Goal: Task Accomplishment & Management: Use online tool/utility

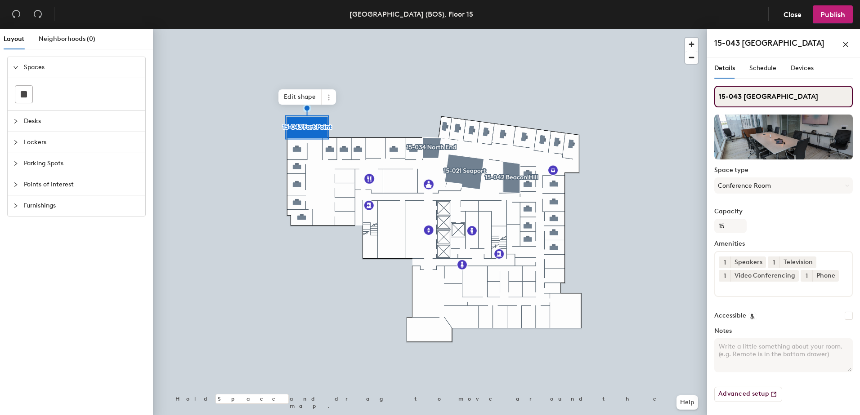
click at [699, 98] on div "Layout Neighborhoods (0) Spaces Desks Lockers Parking Spots Points of Interest …" at bounding box center [430, 224] width 860 height 390
type input "[GEOGRAPHIC_DATA]"
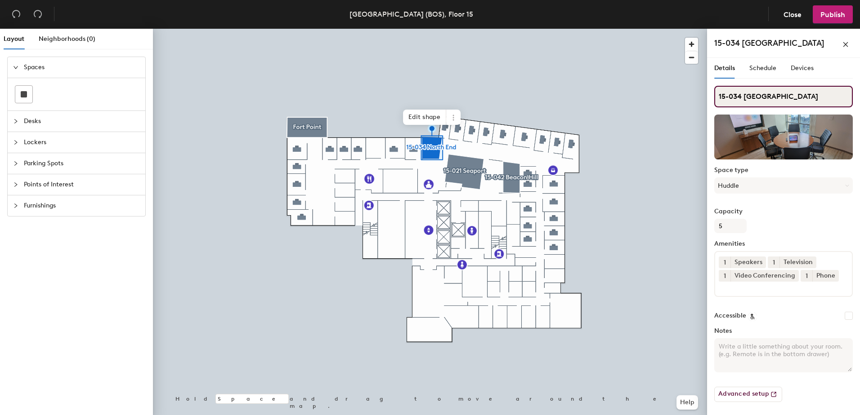
click at [652, 97] on div "Layout Neighborhoods (0) Spaces Desks Lockers Parking Spots Points of Interest …" at bounding box center [430, 224] width 860 height 390
type input "[GEOGRAPHIC_DATA]"
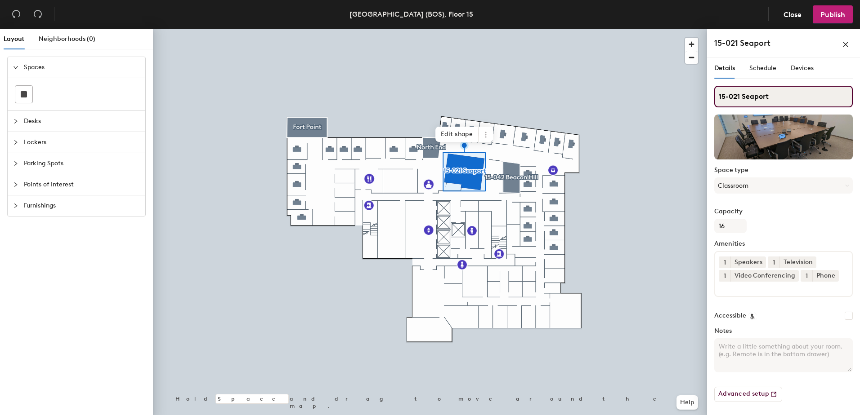
click at [679, 96] on div "Layout Neighborhoods (0) Spaces Desks Lockers Parking Spots Points of Interest …" at bounding box center [430, 224] width 860 height 390
type input "Seaport"
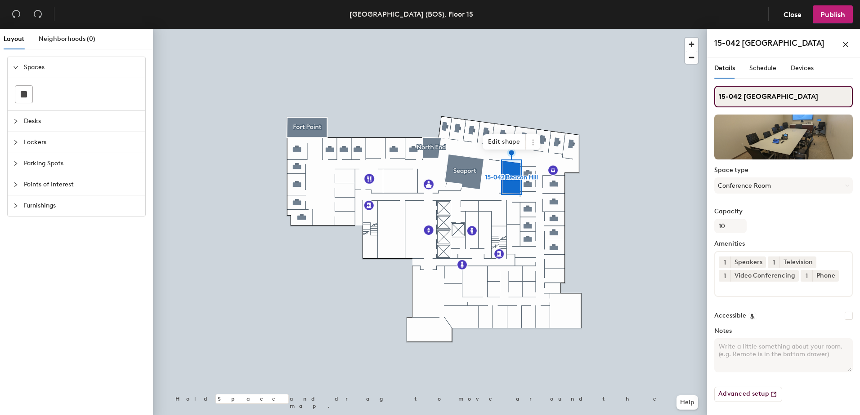
click at [659, 95] on div "Layout Neighborhoods (0) Spaces Desks Lockers Parking Spots Points of Interest …" at bounding box center [430, 224] width 860 height 390
type input "Beacon Hill"
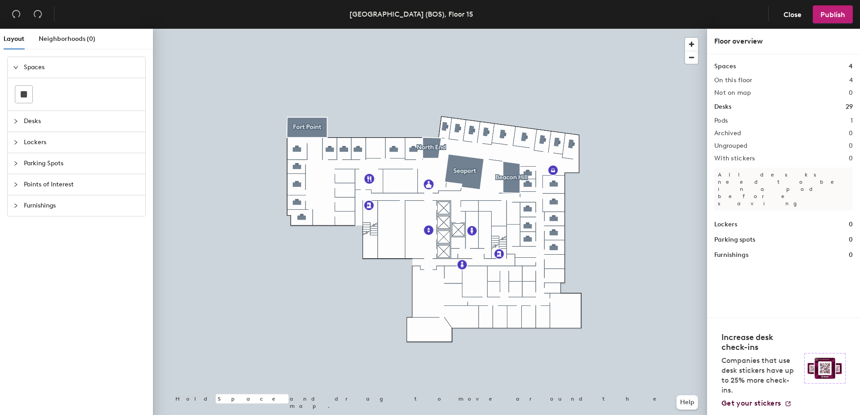
click at [429, 29] on div at bounding box center [430, 29] width 554 height 0
click at [425, 29] on div at bounding box center [430, 29] width 554 height 0
click at [35, 184] on span "Points of Interest" at bounding box center [82, 184] width 116 height 21
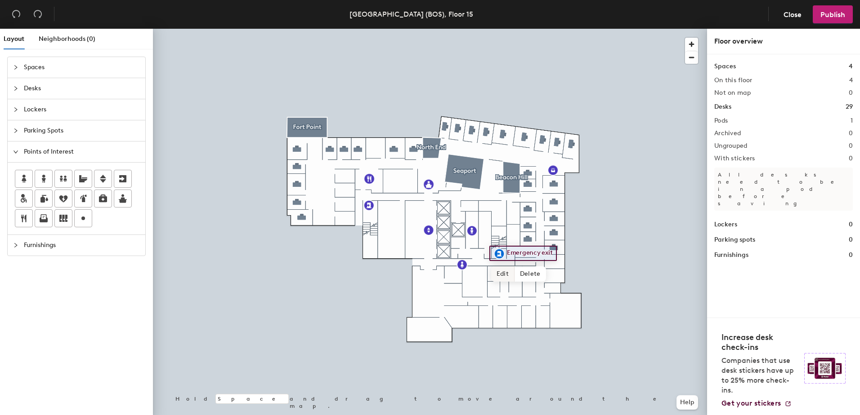
click at [503, 275] on span "Edit" at bounding box center [502, 274] width 23 height 15
click at [644, 29] on div at bounding box center [430, 29] width 554 height 0
click at [464, 29] on div at bounding box center [430, 29] width 554 height 0
click at [468, 285] on span "Edit" at bounding box center [465, 284] width 23 height 15
click at [493, 283] on span "Done" at bounding box center [495, 284] width 27 height 15
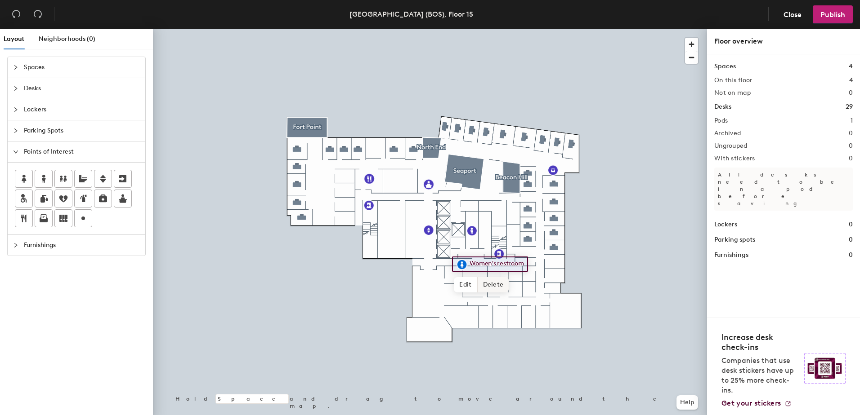
click at [496, 286] on span "Delete" at bounding box center [493, 284] width 31 height 15
click at [485, 231] on div "Layout Neighborhoods (0) Spaces Desks Lockers Parking Spots Points of Interest …" at bounding box center [430, 224] width 860 height 390
click at [458, 206] on span "Delete" at bounding box center [459, 204] width 31 height 15
click at [357, 172] on div "Layout Neighborhoods (0) Spaces Desks Lockers Parking Spots Points of Interest …" at bounding box center [430, 224] width 860 height 390
click at [452, 292] on div "Layout Neighborhoods (0) Spaces Desks Lockers Parking Spots Points of Interest …" at bounding box center [430, 224] width 860 height 390
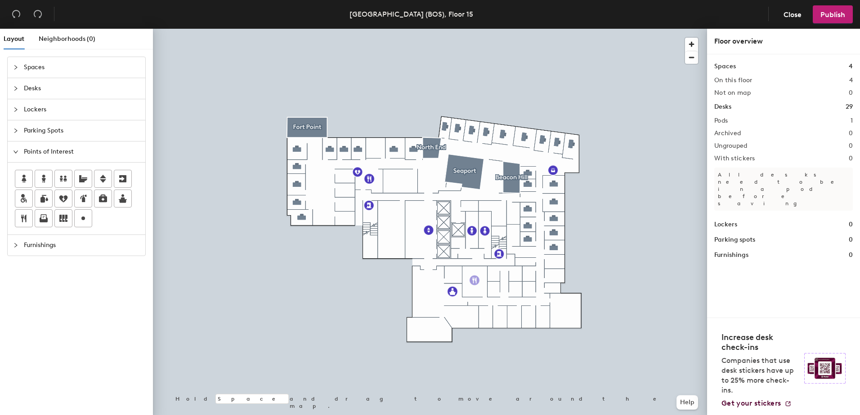
click at [474, 281] on div "Layout Neighborhoods (0) Spaces Desks Lockers Parking Spots Points of Interest …" at bounding box center [430, 224] width 860 height 390
click at [488, 192] on div "Layout Neighborhoods (0) Spaces Desks Lockers Parking Spots Points of Interest …" at bounding box center [430, 224] width 860 height 390
drag, startPoint x: 43, startPoint y: 219, endPoint x: 522, endPoint y: 189, distance: 479.8
click at [554, 29] on div at bounding box center [430, 29] width 554 height 0
click at [581, 188] on span "Delete" at bounding box center [583, 190] width 31 height 15
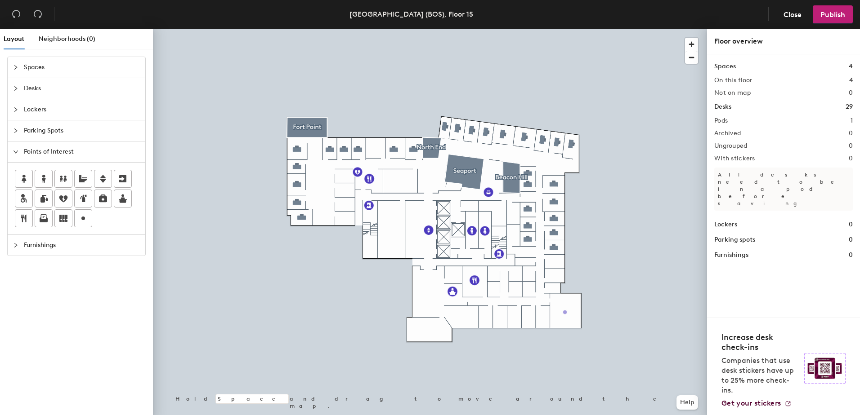
click at [565, 313] on div "Layout Neighborhoods (0) Spaces Desks Lockers Parking Spots Points of Interest …" at bounding box center [430, 224] width 860 height 390
type input "Lounge"
click at [513, 236] on div "Layout Neighborhoods (0) Spaces Desks Lockers Parking Spots Points of Interest …" at bounding box center [430, 224] width 860 height 390
type input "Wellness Room"
click at [513, 214] on div "Layout Neighborhoods (0) Spaces Desks Lockers Parking Spots Points of Interest …" at bounding box center [430, 224] width 860 height 390
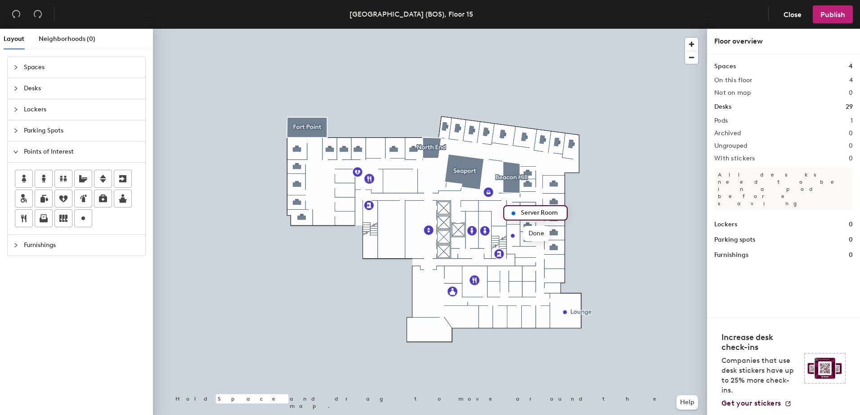
type input "Server Room"
drag, startPoint x: 84, startPoint y: 219, endPoint x: 523, endPoint y: 215, distance: 439.3
click at [639, 29] on div at bounding box center [430, 29] width 554 height 0
click at [49, 249] on span "Furnishings" at bounding box center [82, 245] width 116 height 21
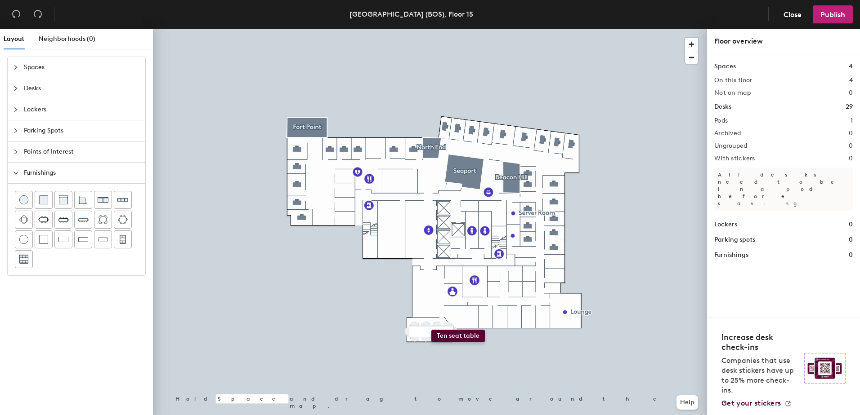
click at [431, 330] on div "Layout Neighborhoods (0) Spaces Desks Lockers Parking Spots Points of Interest …" at bounding box center [430, 224] width 860 height 390
drag, startPoint x: 80, startPoint y: 218, endPoint x: 423, endPoint y: 329, distance: 360.6
click at [423, 29] on div at bounding box center [430, 29] width 554 height 0
click at [433, 351] on span "Delete" at bounding box center [431, 350] width 31 height 15
click at [434, 29] on div at bounding box center [430, 29] width 554 height 0
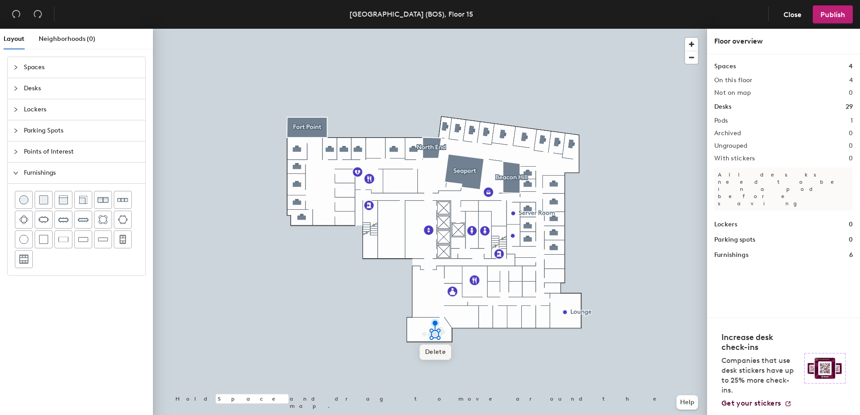
click at [439, 354] on span "Delete" at bounding box center [435, 352] width 31 height 15
click at [427, 350] on span "Delete" at bounding box center [429, 352] width 31 height 15
click at [433, 353] on span "Delete" at bounding box center [433, 352] width 31 height 15
click at [47, 67] on span "Spaces" at bounding box center [82, 67] width 116 height 21
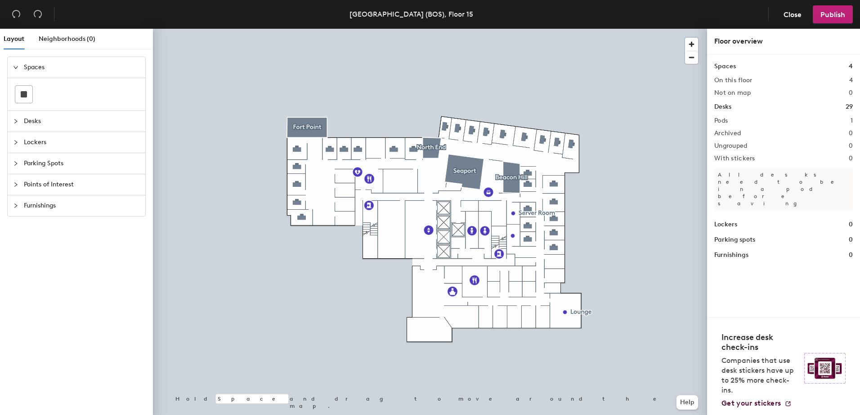
click at [420, 331] on div "Layout Neighborhoods (0) Spaces Desks Lockers Parking Spots Points of Interest …" at bounding box center [430, 224] width 860 height 390
click at [433, 333] on div "Layout Neighborhoods (0) Spaces Desks Lockers Parking Spots Points of Interest …" at bounding box center [430, 224] width 860 height 390
click at [26, 99] on div at bounding box center [23, 94] width 17 height 17
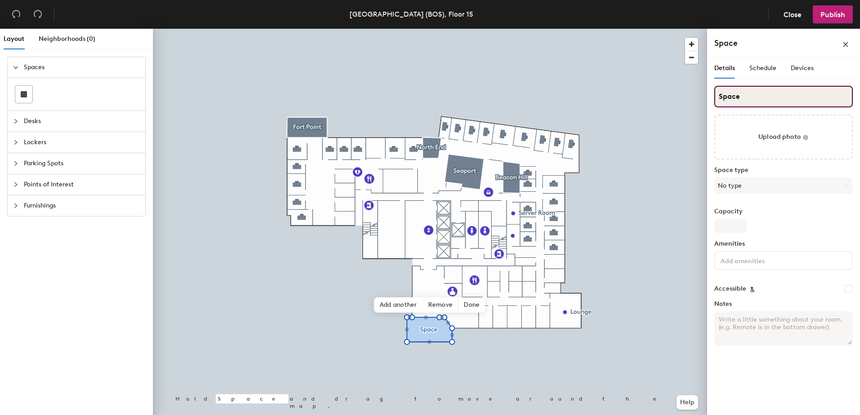
click at [744, 95] on input "Space" at bounding box center [783, 97] width 138 height 22
click at [706, 97] on div "Layout Neighborhoods (0) Spaces Desks Lockers Parking Spots Points of Interest …" at bounding box center [430, 224] width 860 height 390
type input "Boardroom"
click at [812, 185] on button "No type" at bounding box center [783, 186] width 138 height 16
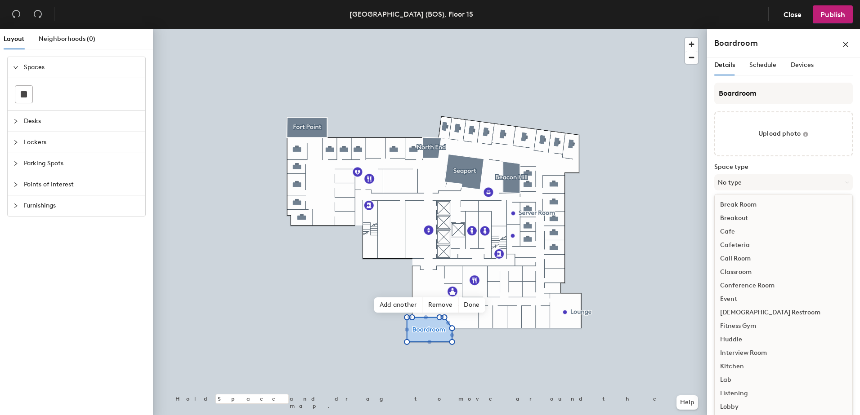
click at [768, 285] on div "Conference Room" at bounding box center [784, 285] width 138 height 13
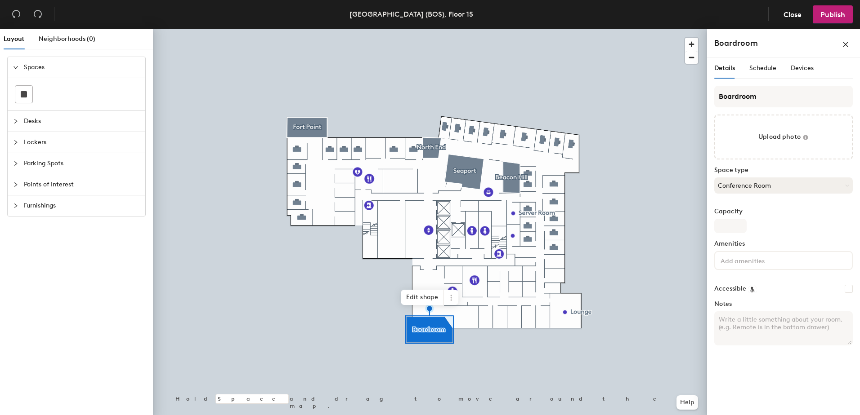
click at [814, 190] on button "Conference Room" at bounding box center [783, 186] width 138 height 16
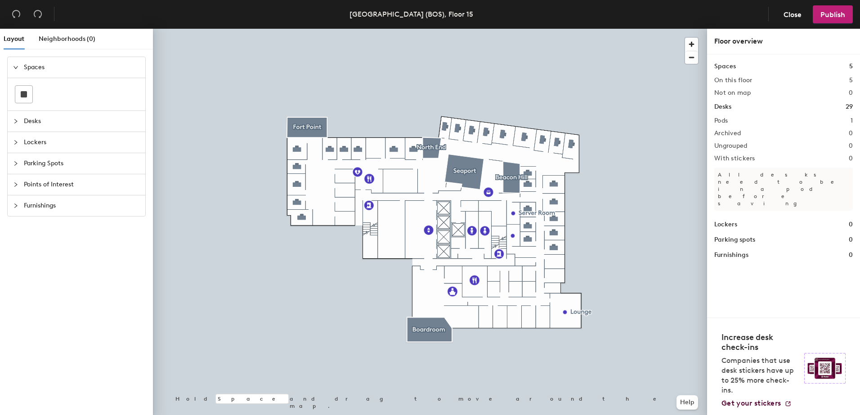
click at [453, 273] on div "Layout Neighborhoods (0) Spaces Desks Lockers Parking Spots Points of Interest …" at bounding box center [430, 224] width 860 height 390
click at [27, 94] on rect at bounding box center [24, 94] width 6 height 6
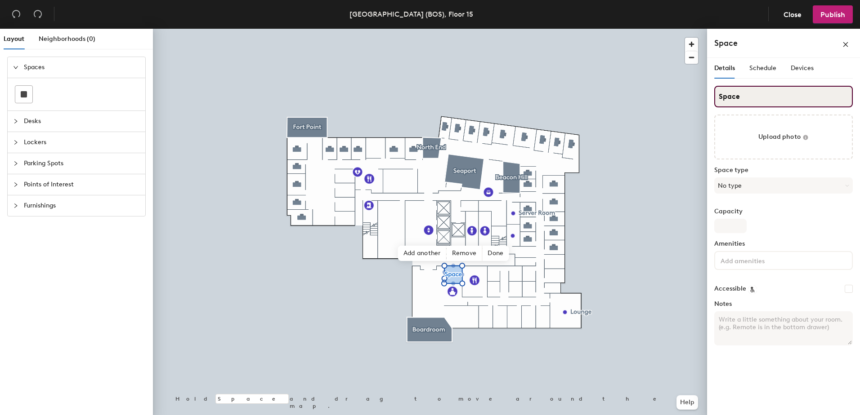
click at [643, 98] on div "Layout Neighborhoods (0) Spaces Desks Lockers Parking Spots Points of Interest …" at bounding box center [430, 224] width 860 height 390
type input "Huddle Room"
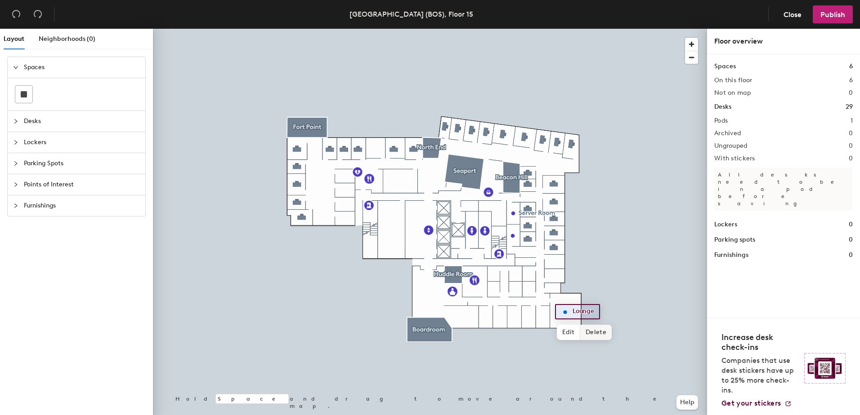
click at [591, 329] on span "Delete" at bounding box center [595, 332] width 31 height 15
click at [28, 94] on div at bounding box center [23, 94] width 17 height 17
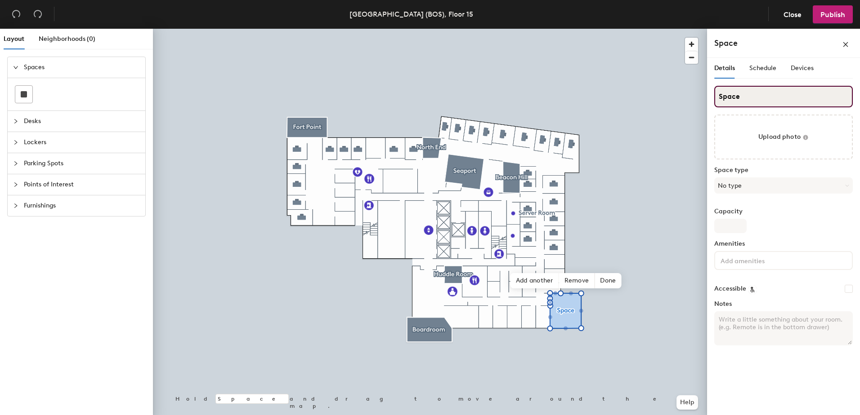
click at [677, 98] on div "Layout Neighborhoods (0) Spaces Desks Lockers Parking Spots Points of Interest …" at bounding box center [430, 224] width 860 height 390
type input "Lounge"
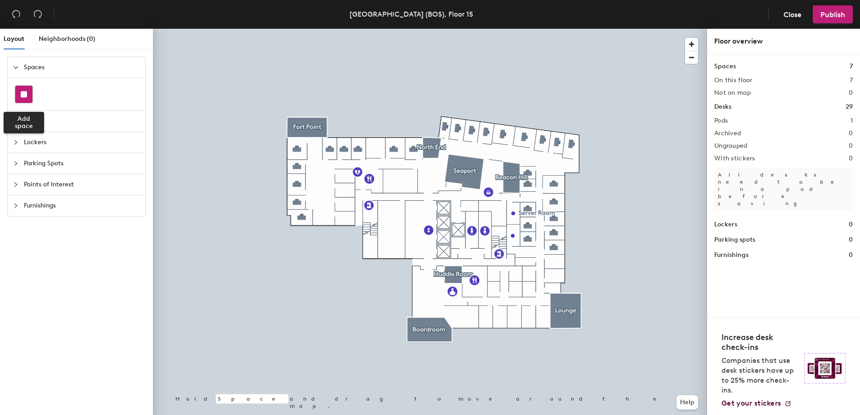
click at [24, 94] on rect at bounding box center [24, 94] width 6 height 6
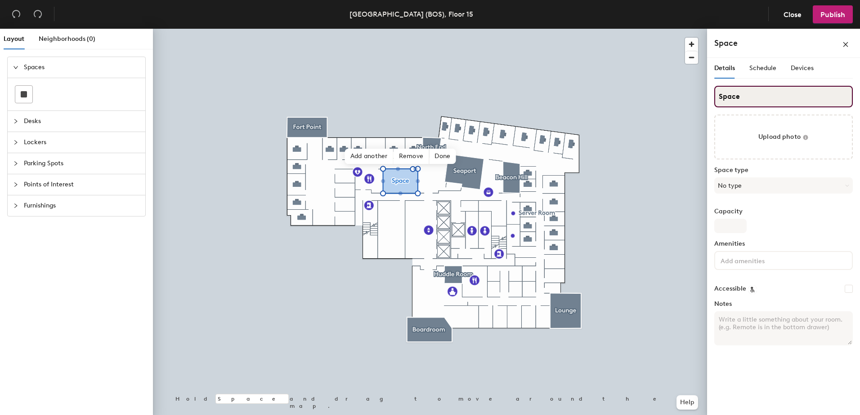
click at [657, 98] on div "Layout Neighborhoods (0) Spaces Desks Lockers Parking Spots Points of Interest …" at bounding box center [430, 224] width 860 height 390
type input "Back Bay"
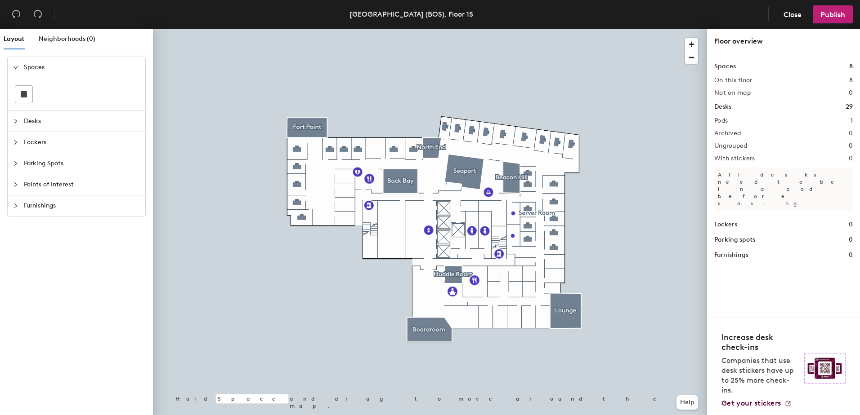
click at [42, 137] on span "Lockers" at bounding box center [82, 142] width 116 height 21
click at [46, 88] on span "Desks" at bounding box center [82, 88] width 116 height 21
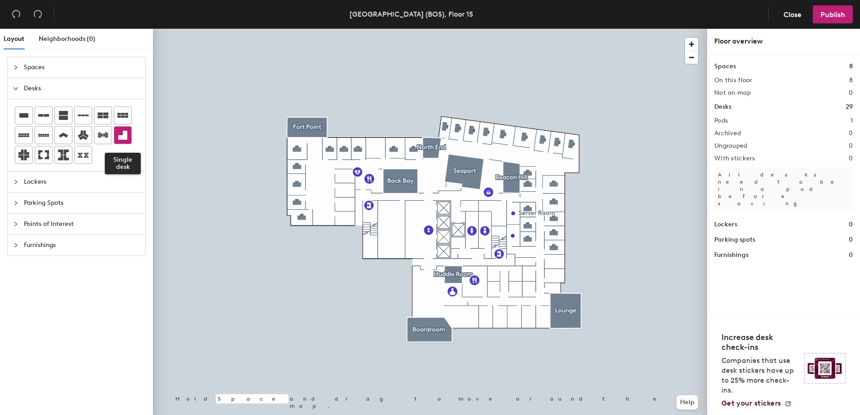
click at [118, 136] on icon at bounding box center [122, 135] width 9 height 9
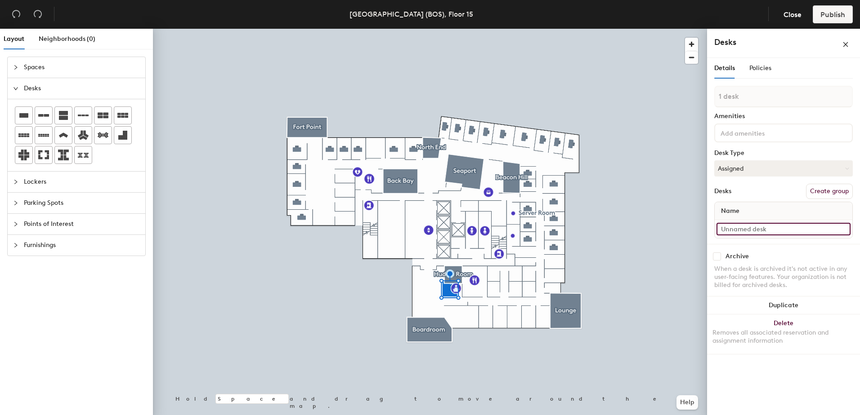
click at [751, 229] on input at bounding box center [783, 229] width 134 height 13
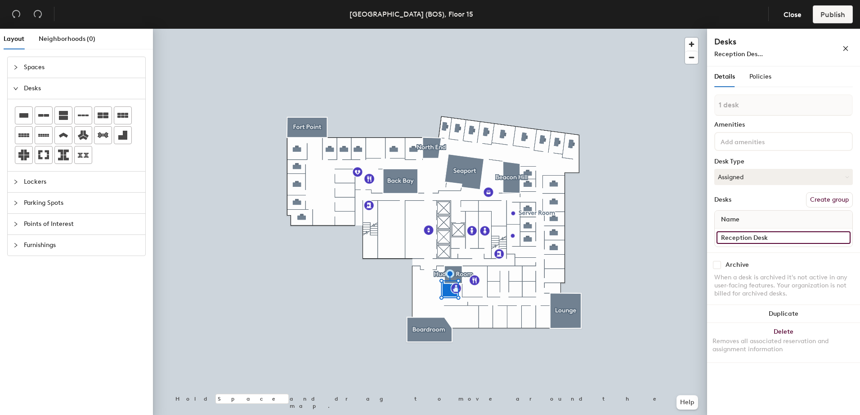
type input "Reception Desk"
click at [764, 141] on input at bounding box center [759, 141] width 81 height 11
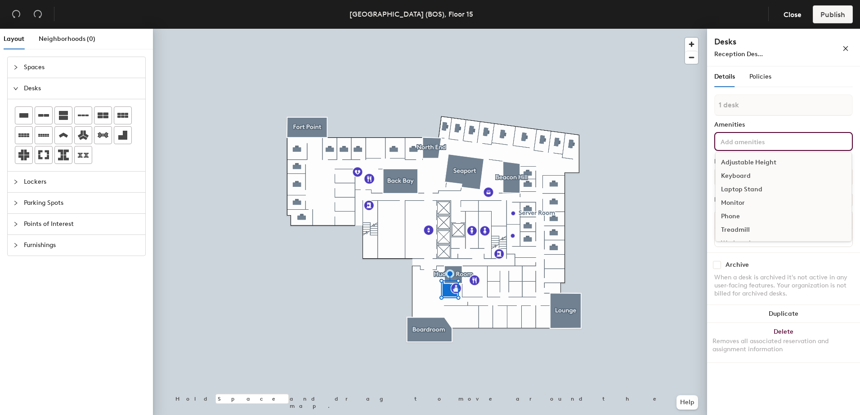
click at [796, 125] on div "Amenities" at bounding box center [783, 124] width 138 height 7
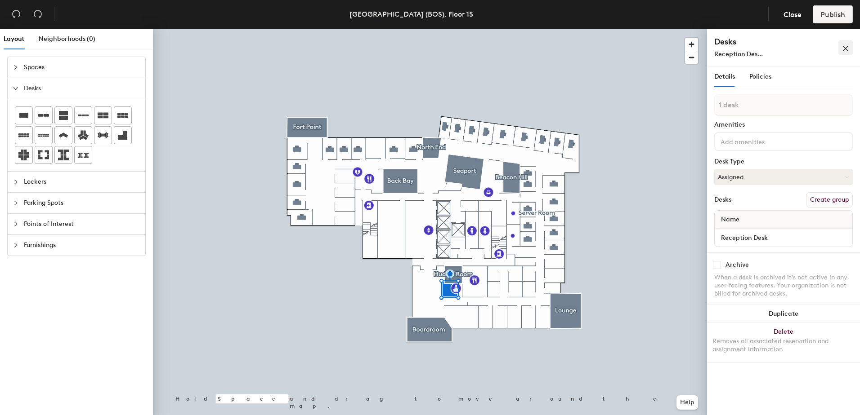
click at [847, 48] on icon "close" at bounding box center [845, 48] width 6 height 6
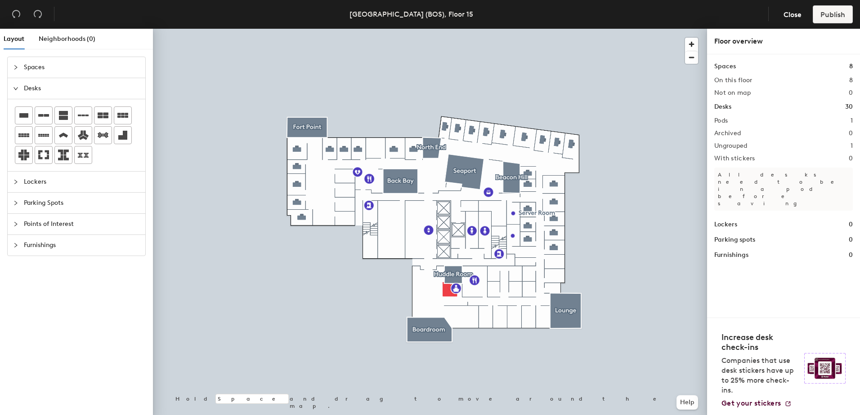
click at [32, 63] on span "Spaces" at bounding box center [82, 67] width 116 height 21
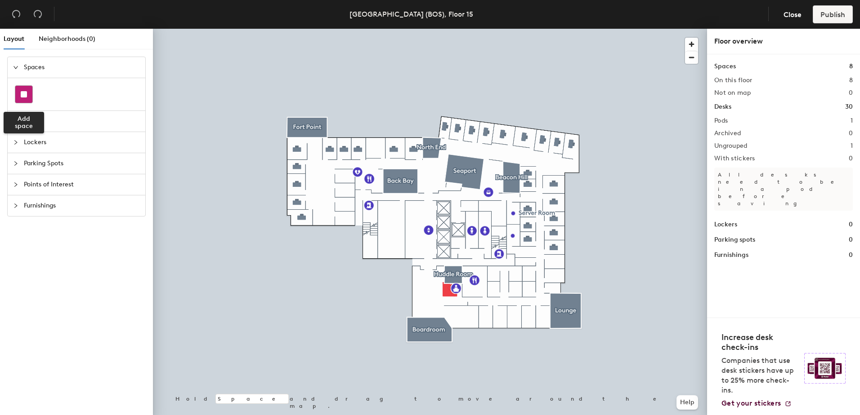
click at [26, 93] on rect at bounding box center [24, 94] width 6 height 6
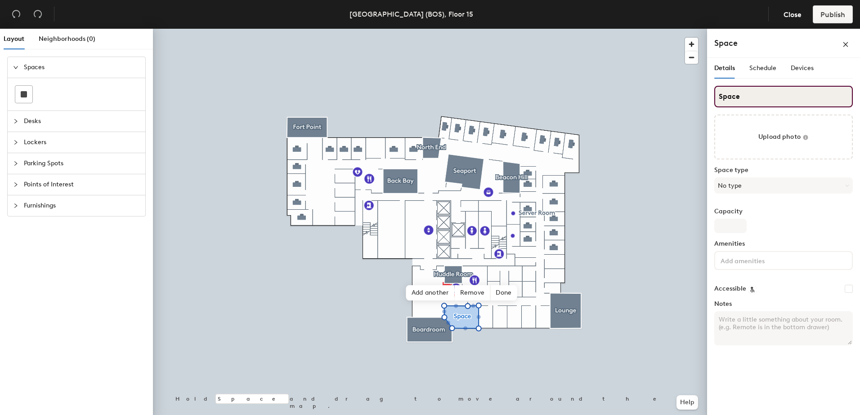
click at [755, 98] on input "Space" at bounding box center [783, 97] width 138 height 22
click at [691, 99] on div "Layout Neighborhoods (0) Spaces Desks Lockers Parking Spots Points of Interest …" at bounding box center [430, 224] width 860 height 390
click at [760, 95] on input "Conference Room" at bounding box center [783, 97] width 138 height 22
type input "Conference Room"
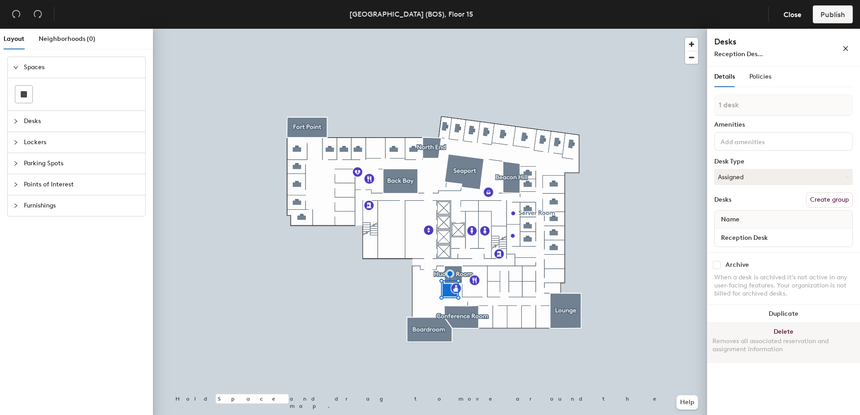
click at [786, 331] on button "Delete Removes all associated reservation and assignment information" at bounding box center [783, 343] width 153 height 40
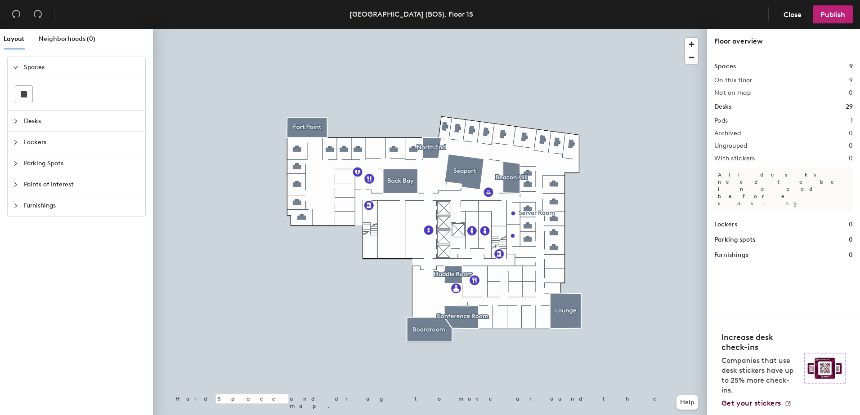
click at [514, 29] on div at bounding box center [430, 29] width 554 height 0
click at [81, 36] on span "Neighborhoods (0)" at bounding box center [67, 39] width 57 height 8
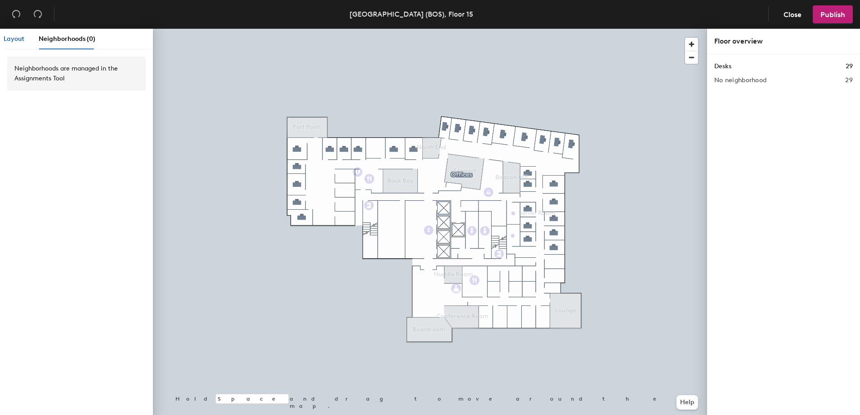
click at [19, 38] on span "Layout" at bounding box center [14, 39] width 21 height 8
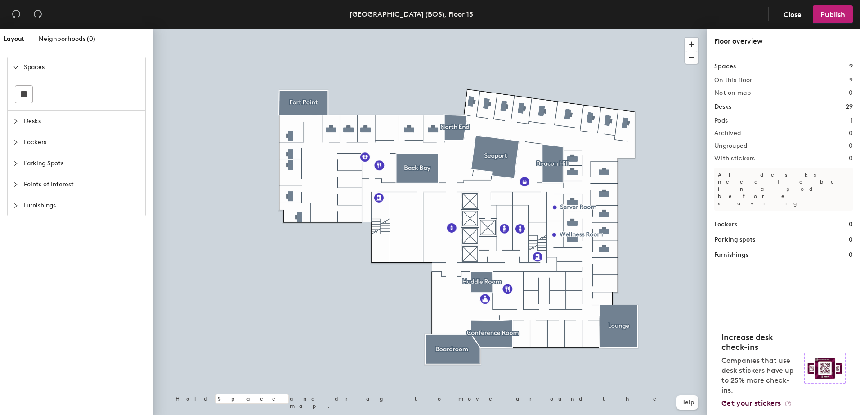
click at [298, 29] on div at bounding box center [430, 29] width 554 height 0
click at [46, 185] on span "Points of Interest" at bounding box center [82, 184] width 116 height 21
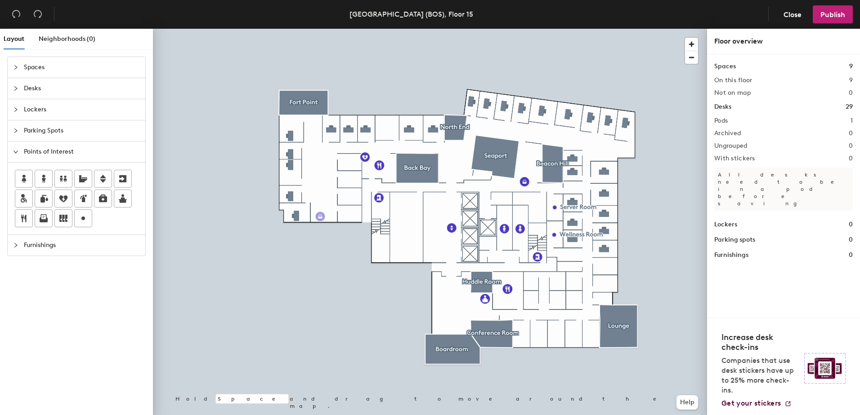
click at [320, 217] on div "Layout Neighborhoods (0) Spaces Desks Lockers Parking Spots Points of Interest …" at bounding box center [430, 224] width 860 height 390
click at [332, 29] on div at bounding box center [430, 29] width 554 height 0
click at [41, 69] on span "Spaces" at bounding box center [82, 67] width 116 height 21
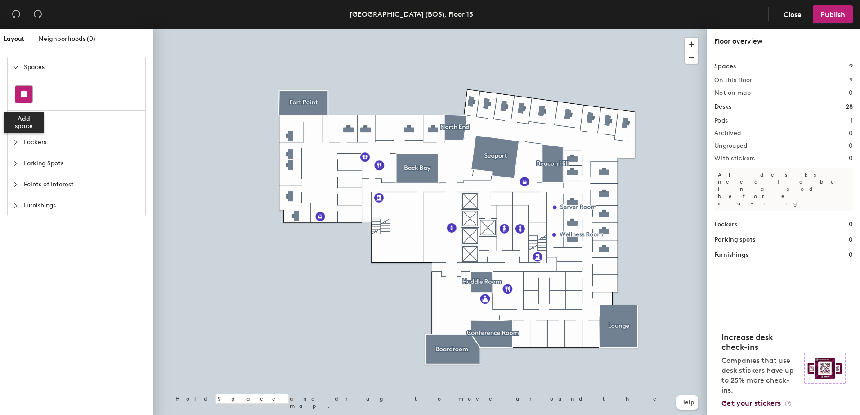
click at [24, 94] on rect at bounding box center [24, 94] width 6 height 6
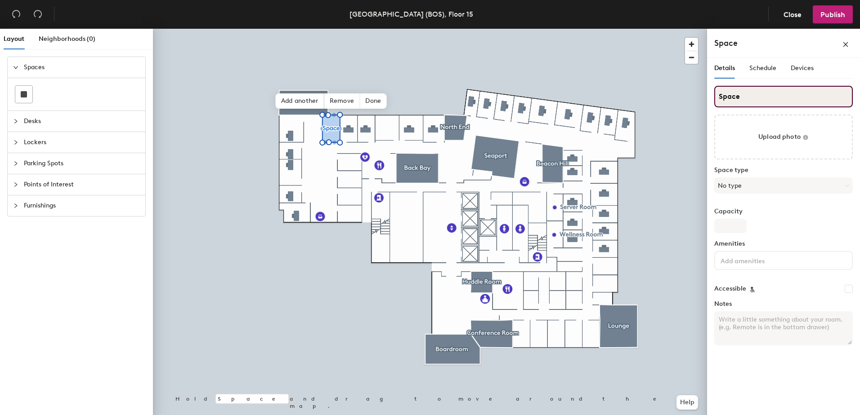
click at [630, 99] on div "Layout Neighborhoods (0) Spaces Desks Lockers Parking Spots Points of Interest …" at bounding box center [430, 224] width 860 height 390
type input "War Room"
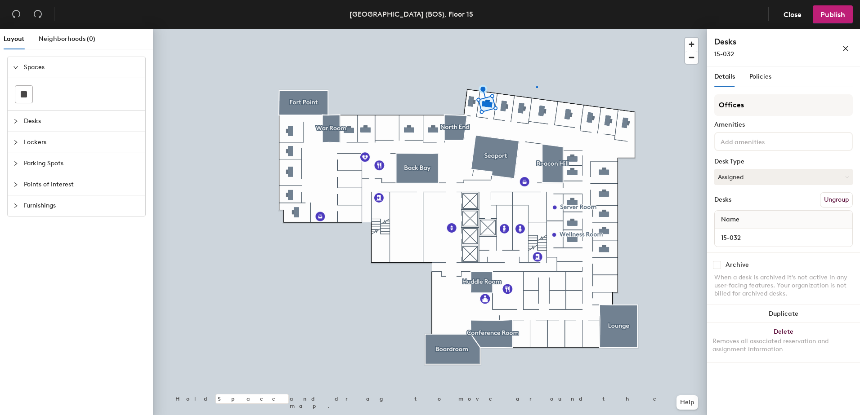
click at [536, 29] on div at bounding box center [430, 29] width 554 height 0
click at [552, 29] on div at bounding box center [430, 29] width 554 height 0
click at [578, 29] on div at bounding box center [430, 29] width 554 height 0
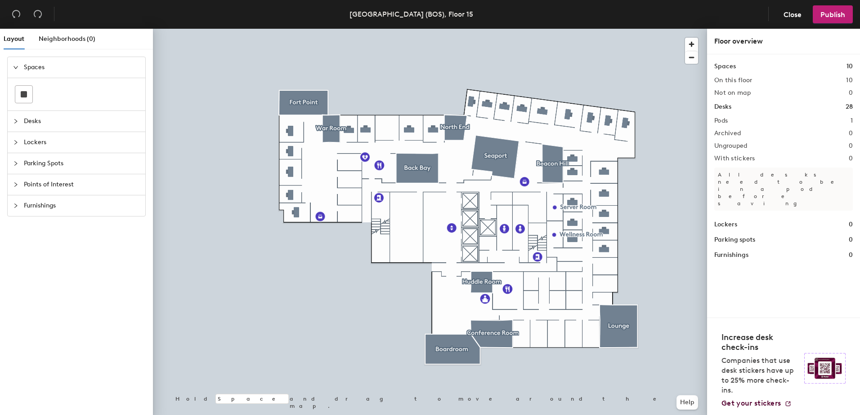
click at [567, 29] on div at bounding box center [430, 29] width 554 height 0
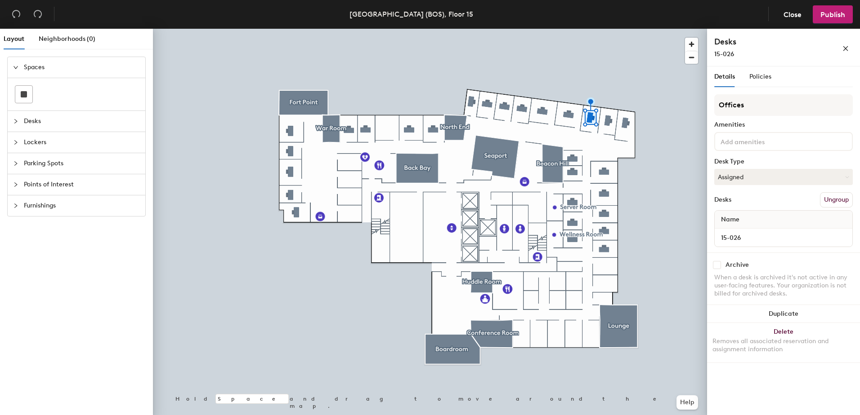
click at [614, 29] on div at bounding box center [430, 29] width 554 height 0
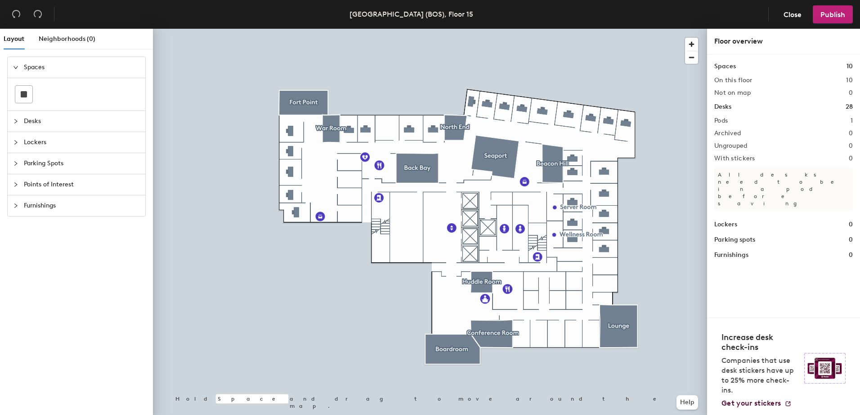
click at [47, 123] on span "Desks" at bounding box center [82, 121] width 116 height 21
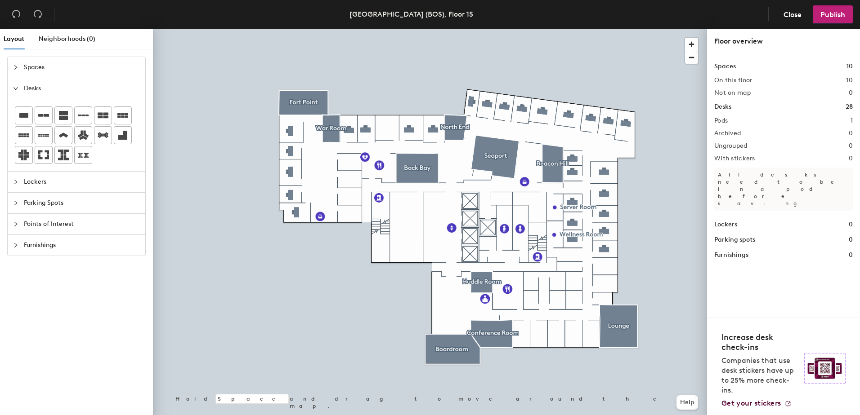
click at [57, 246] on span "Furnishings" at bounding box center [82, 245] width 116 height 21
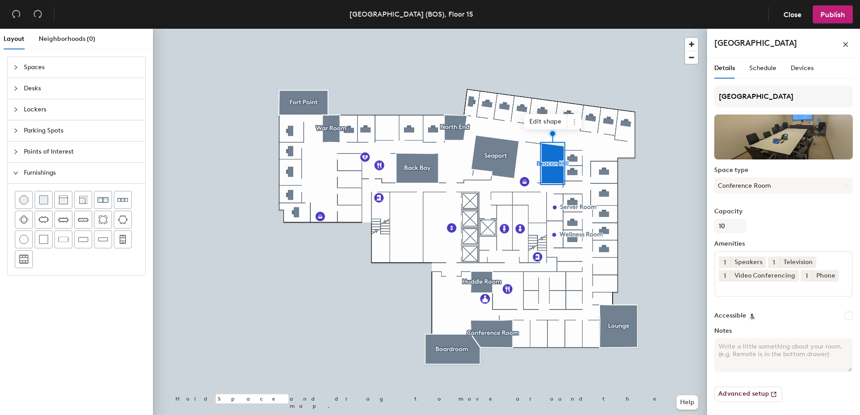
click at [619, 29] on div at bounding box center [430, 29] width 554 height 0
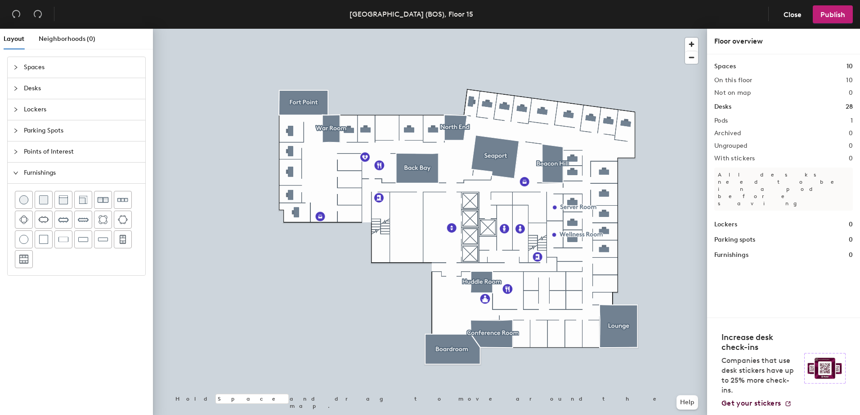
click at [45, 87] on span "Desks" at bounding box center [82, 88] width 116 height 21
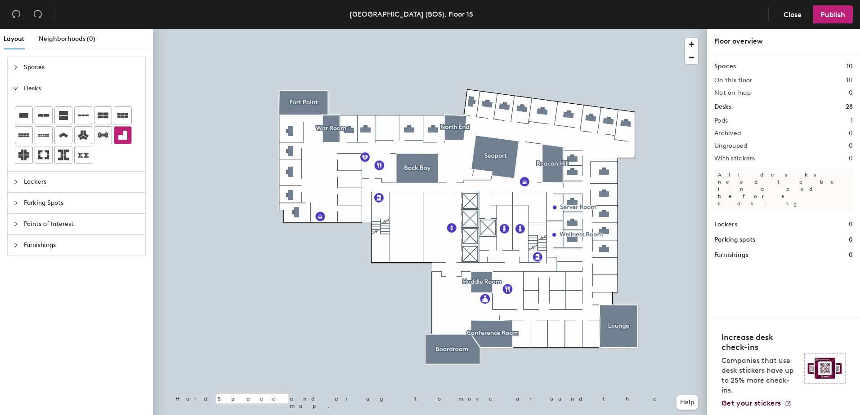
click at [349, 163] on div "Layout Neighborhoods (0) Spaces Desks Lockers Parking Spots Points of Interest …" at bounding box center [430, 224] width 860 height 390
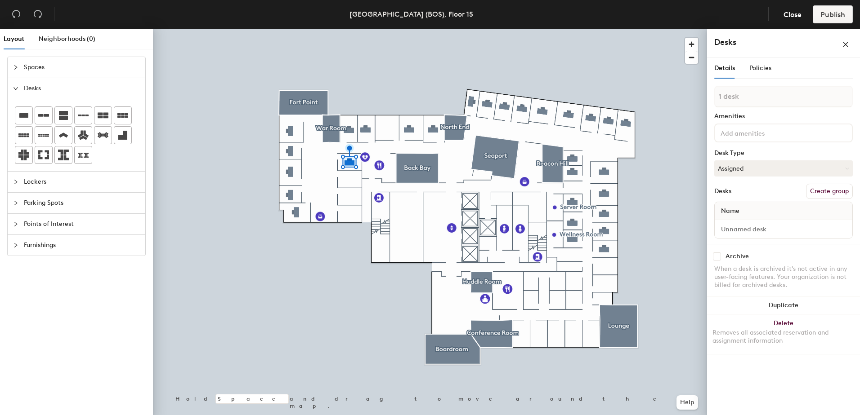
click at [350, 180] on div "Layout Neighborhoods (0) Spaces Desks Lockers Parking Spots Points of Interest …" at bounding box center [430, 224] width 860 height 390
click at [348, 197] on div "Layout Neighborhoods (0) Spaces Desks Lockers Parking Spots Points of Interest …" at bounding box center [430, 224] width 860 height 390
click at [350, 214] on div "Layout Neighborhoods (0) Spaces Desks Lockers Parking Spots Points of Interest …" at bounding box center [430, 224] width 860 height 390
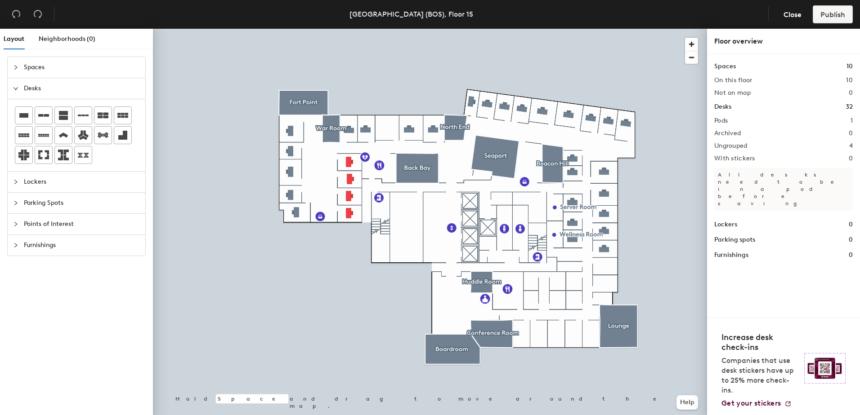
click at [55, 69] on span "Spaces" at bounding box center [82, 67] width 116 height 21
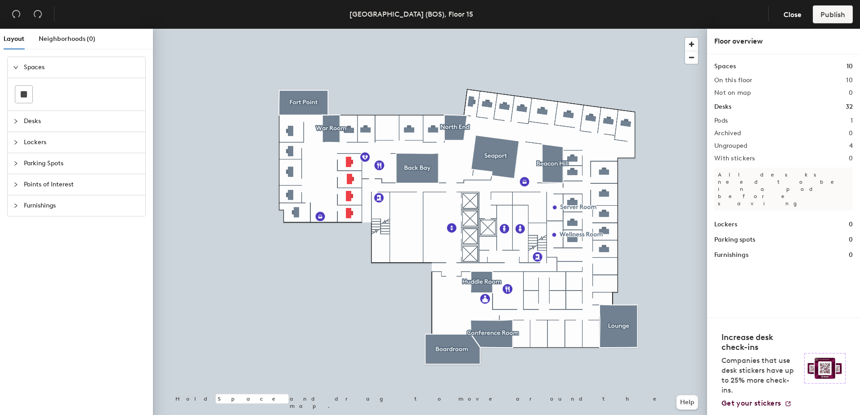
click at [335, 115] on div "Layout Neighborhoods (0) Spaces Desks Lockers Parking Spots Points of Interest …" at bounding box center [430, 224] width 860 height 390
click at [24, 93] on rect at bounding box center [24, 94] width 6 height 6
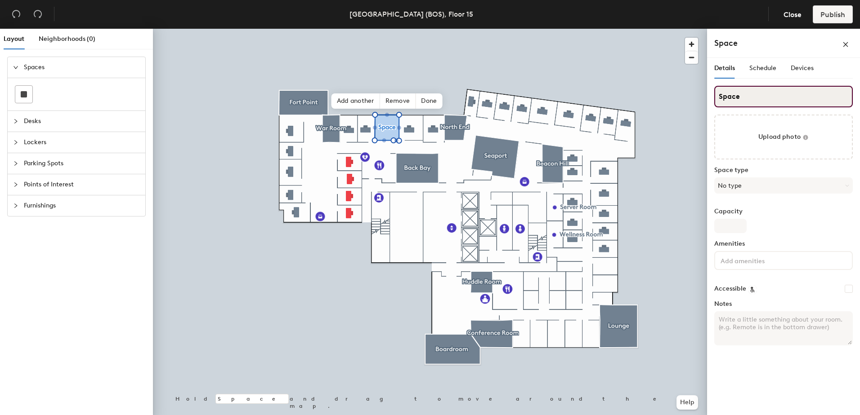
click at [637, 100] on div "Layout Neighborhoods (0) Spaces Desks Lockers Parking Spots Points of Interest …" at bounding box center [430, 224] width 860 height 390
type input "Collaboration Room"
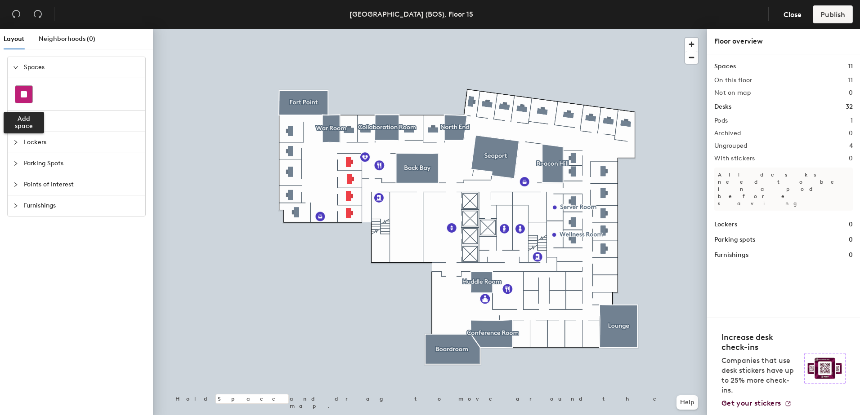
click at [27, 93] on rect at bounding box center [24, 94] width 6 height 6
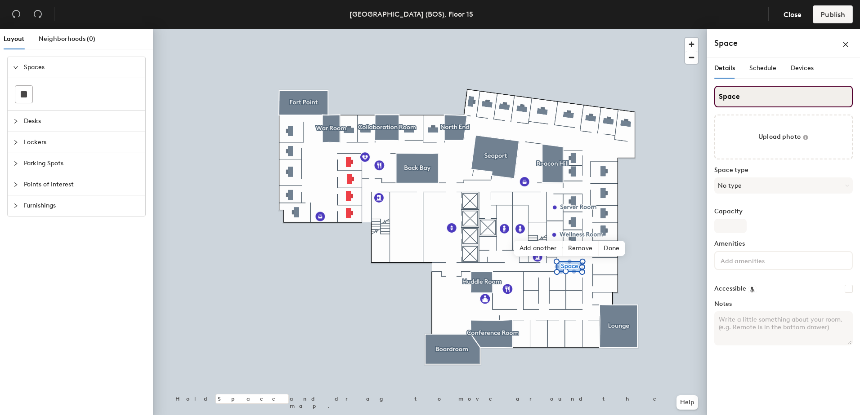
click at [750, 97] on input "Space" at bounding box center [783, 97] width 138 height 22
click at [703, 102] on div "Layout Neighborhoods (0) Spaces Desks Lockers Parking Spots Points of Interest …" at bounding box center [430, 224] width 860 height 390
type input "Storage"
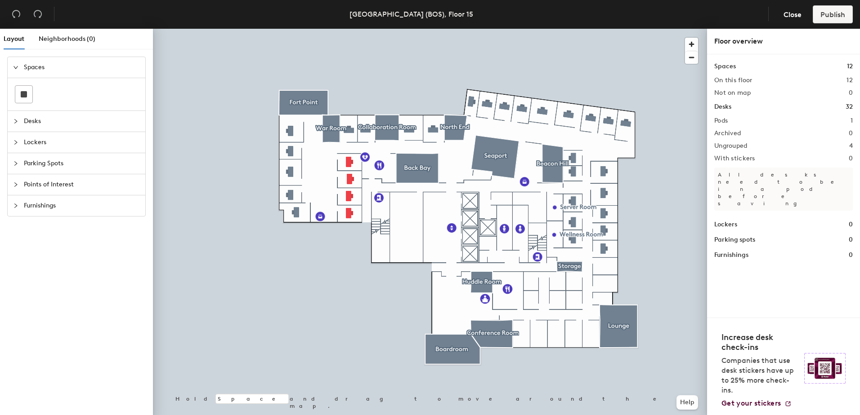
click at [51, 122] on span "Desks" at bounding box center [82, 121] width 116 height 21
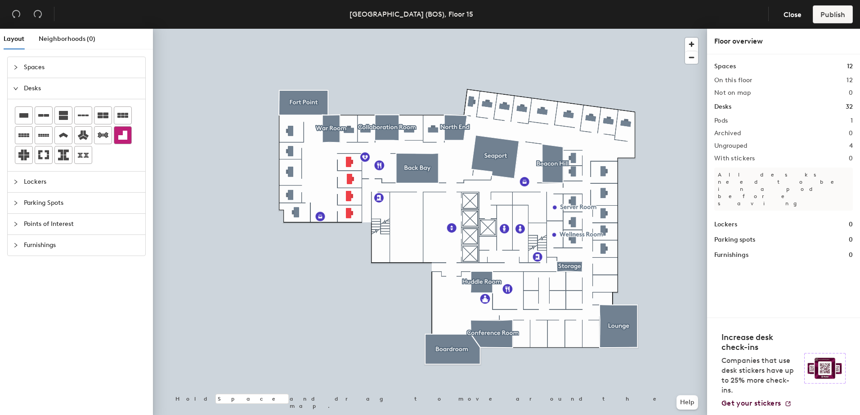
click at [603, 267] on div "Layout Neighborhoods (0) Spaces Desks Lockers Parking Spots Points of Interest …" at bounding box center [430, 224] width 860 height 390
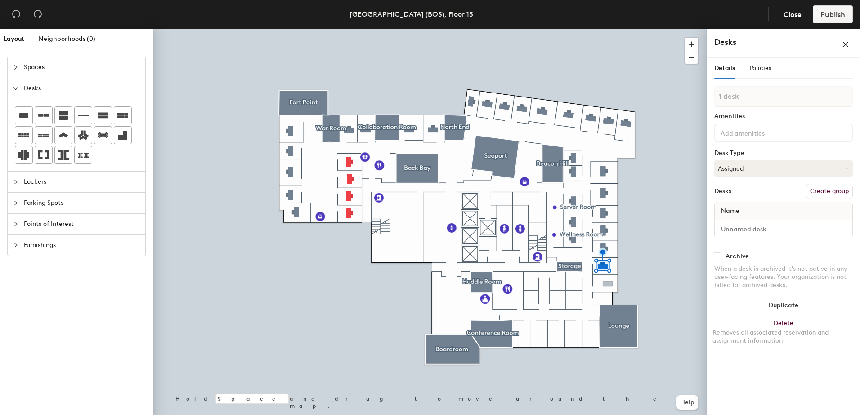
click at [605, 283] on div "Layout Neighborhoods (0) Spaces Desks Lockers Parking Spots Points of Interest …" at bounding box center [430, 224] width 860 height 390
click at [603, 299] on div "Layout Neighborhoods (0) Spaces Desks Lockers Parking Spots Points of Interest …" at bounding box center [430, 224] width 860 height 390
click at [532, 281] on div "Layout Neighborhoods (0) Spaces Desks Lockers Parking Spots Points of Interest …" at bounding box center [430, 224] width 860 height 390
click at [531, 300] on div "Layout Neighborhoods (0) Spaces Desks Lockers Parking Spots Points of Interest …" at bounding box center [430, 224] width 860 height 390
click at [557, 284] on div "Layout Neighborhoods (0) Spaces Desks Lockers Parking Spots Points of Interest …" at bounding box center [430, 224] width 860 height 390
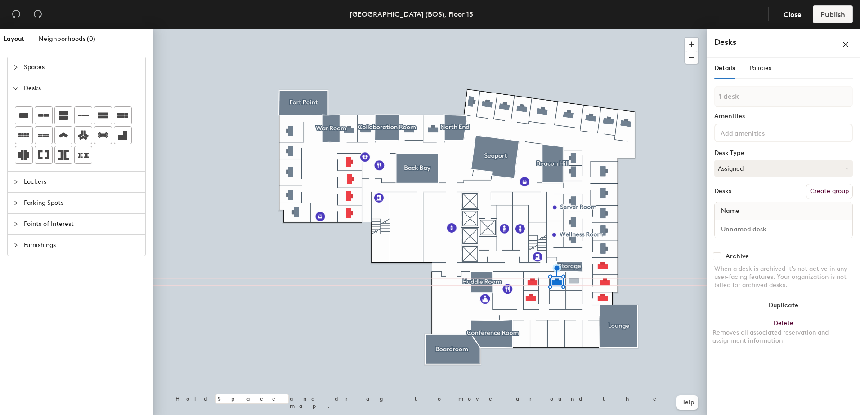
click at [574, 284] on div "Layout Neighborhoods (0) Spaces Desks Lockers Parking Spots Points of Interest …" at bounding box center [430, 224] width 860 height 390
click at [557, 302] on div "Layout Neighborhoods (0) Spaces Desks Lockers Parking Spots Points of Interest …" at bounding box center [430, 224] width 860 height 390
click at [575, 300] on div "Layout Neighborhoods (0) Spaces Desks Lockers Parking Spots Points of Interest …" at bounding box center [430, 224] width 860 height 390
click at [523, 337] on div "Layout Neighborhoods (0) Spaces Desks Lockers Parking Spots Points of Interest …" at bounding box center [430, 224] width 860 height 390
click at [539, 336] on div "Layout Neighborhoods (0) Spaces Desks Lockers Parking Spots Points of Interest …" at bounding box center [430, 224] width 860 height 390
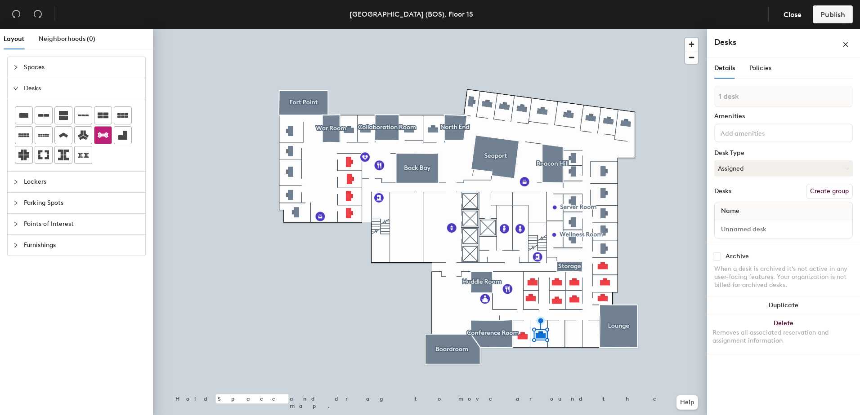
click at [556, 334] on div "Layout Neighborhoods (0) Spaces Desks Lockers Parking Spots Points of Interest …" at bounding box center [430, 224] width 860 height 390
click at [572, 335] on div "Layout Neighborhoods (0) Spaces Desks Lockers Parking Spots Points of Interest …" at bounding box center [430, 224] width 860 height 390
click at [591, 334] on div "Layout Neighborhoods (0) Spaces Desks Lockers Parking Spots Points of Interest …" at bounding box center [430, 224] width 860 height 390
drag, startPoint x: 26, startPoint y: 114, endPoint x: 150, endPoint y: 170, distance: 136.1
click at [531, 29] on div at bounding box center [430, 29] width 554 height 0
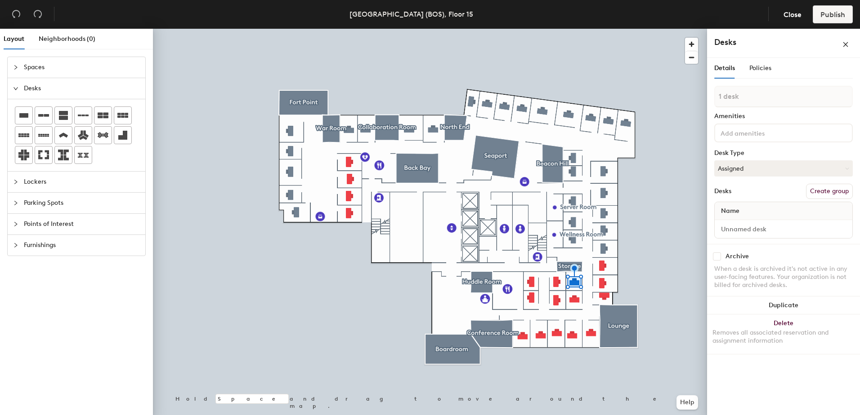
click at [573, 29] on div at bounding box center [430, 29] width 554 height 0
click at [541, 29] on div at bounding box center [430, 29] width 554 height 0
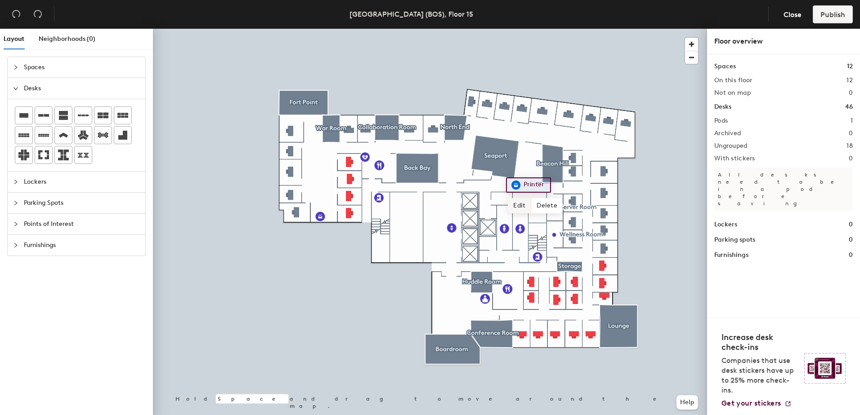
click at [521, 203] on span "Edit" at bounding box center [519, 205] width 23 height 15
click at [523, 186] on input "Printer" at bounding box center [535, 185] width 29 height 13
type input "B/W Printer"
click at [45, 223] on span "Points of Interest" at bounding box center [82, 224] width 116 height 21
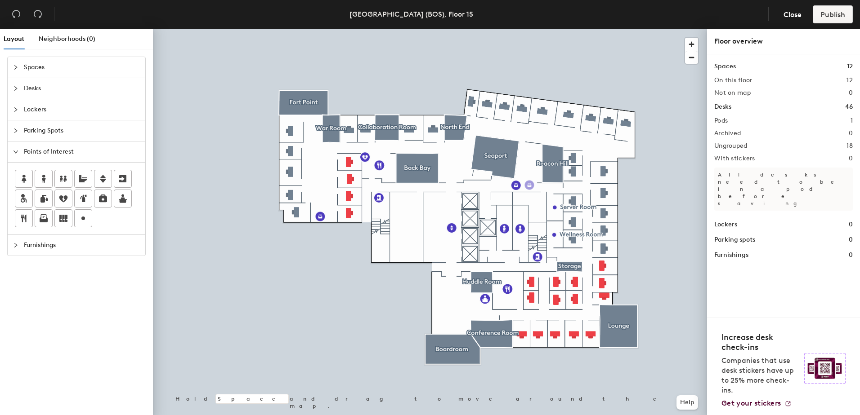
click at [529, 185] on div "Layout Neighborhoods (0) Spaces Desks Lockers Parking Spots Points of Interest …" at bounding box center [430, 224] width 860 height 390
click at [538, 184] on input "Printer" at bounding box center [549, 185] width 29 height 13
type input "Color Printer"
click at [640, 29] on div at bounding box center [430, 29] width 554 height 0
click at [538, 29] on div at bounding box center [430, 29] width 554 height 0
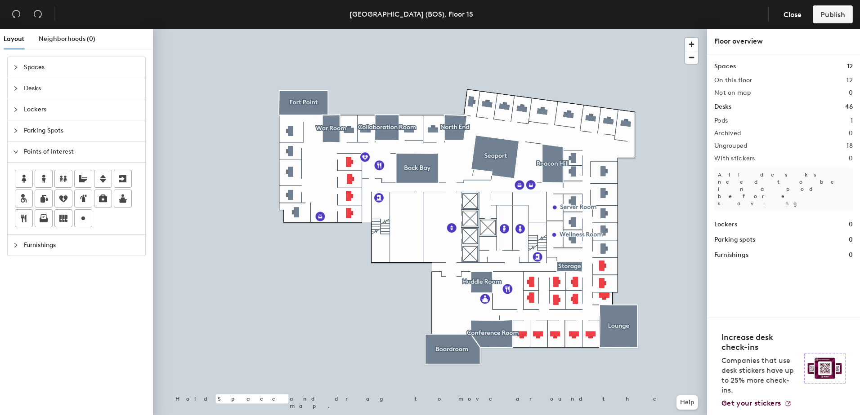
click at [37, 65] on span "Spaces" at bounding box center [82, 67] width 116 height 21
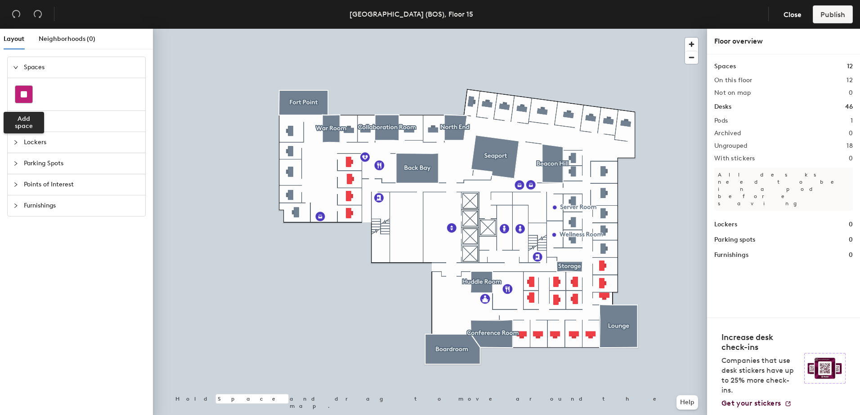
click at [22, 92] on rect at bounding box center [24, 94] width 6 height 6
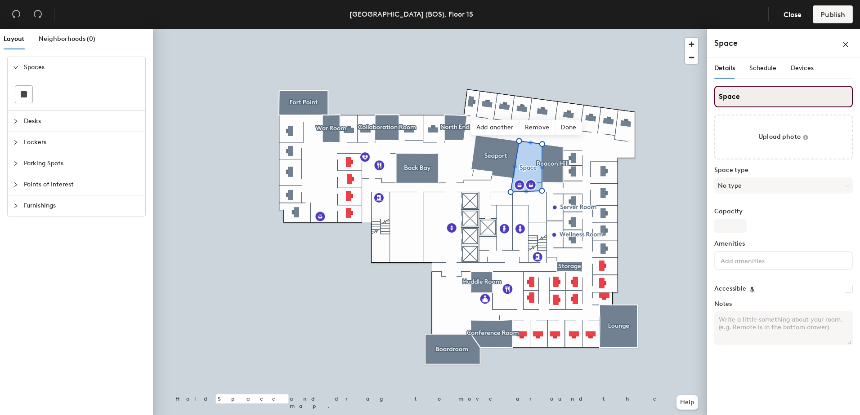
click at [661, 106] on div "Layout Neighborhoods (0) Spaces Desks Lockers Parking Spots Points of Interest …" at bounding box center [430, 224] width 860 height 390
type input "Resource Center"
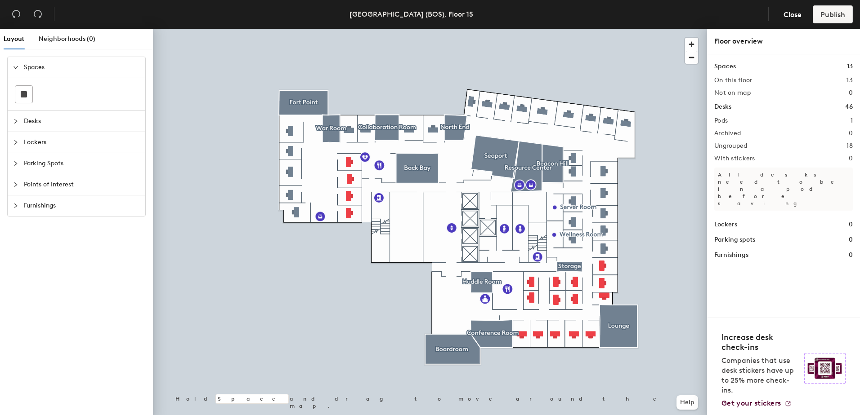
click at [580, 29] on div at bounding box center [430, 29] width 554 height 0
click at [59, 121] on span "Desks" at bounding box center [82, 121] width 116 height 21
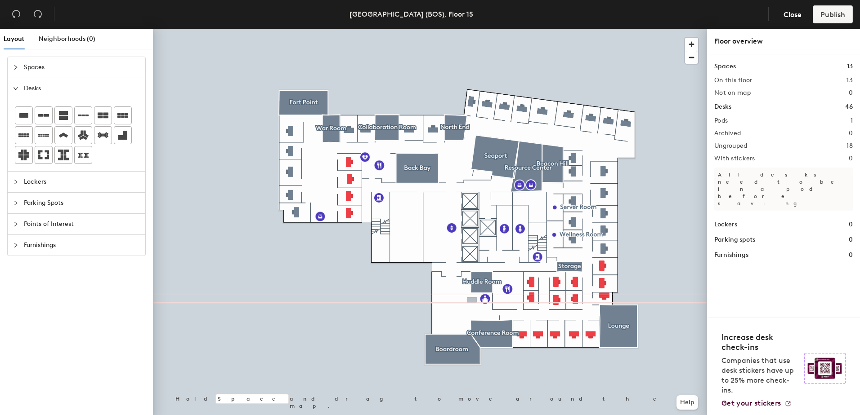
click at [472, 300] on div "Layout Neighborhoods (0) Spaces Desks Lockers Parking Spots Points of Interest …" at bounding box center [430, 224] width 860 height 390
click at [56, 246] on span "Furnishings" at bounding box center [82, 245] width 116 height 21
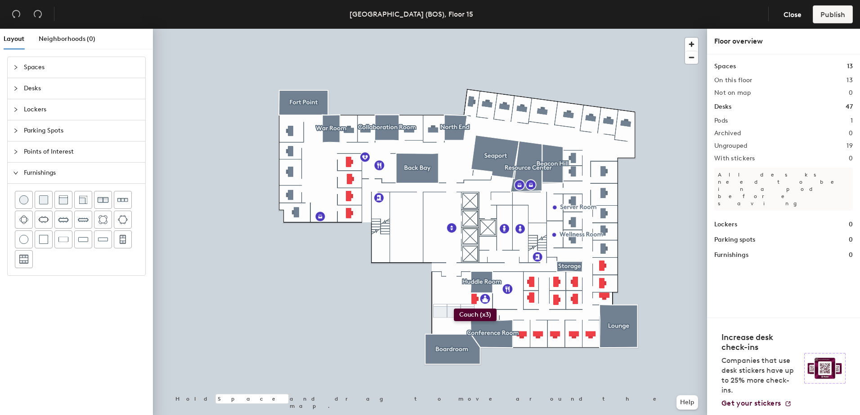
click at [454, 309] on div "Layout Neighborhoods (0) Spaces Desks Lockers Parking Spots Points of Interest …" at bounding box center [430, 224] width 860 height 390
click at [440, 290] on div "Layout Neighborhoods (0) Spaces Desks Lockers Parking Spots Points of Interest …" at bounding box center [430, 224] width 860 height 390
click at [458, 291] on div "Layout Neighborhoods (0) Spaces Desks Lockers Parking Spots Points of Interest …" at bounding box center [430, 224] width 860 height 390
click at [449, 301] on div "Layout Neighborhoods (0) Spaces Desks Lockers Parking Spots Points of Interest …" at bounding box center [430, 224] width 860 height 390
click at [82, 37] on span "Neighborhoods (0)" at bounding box center [67, 39] width 57 height 8
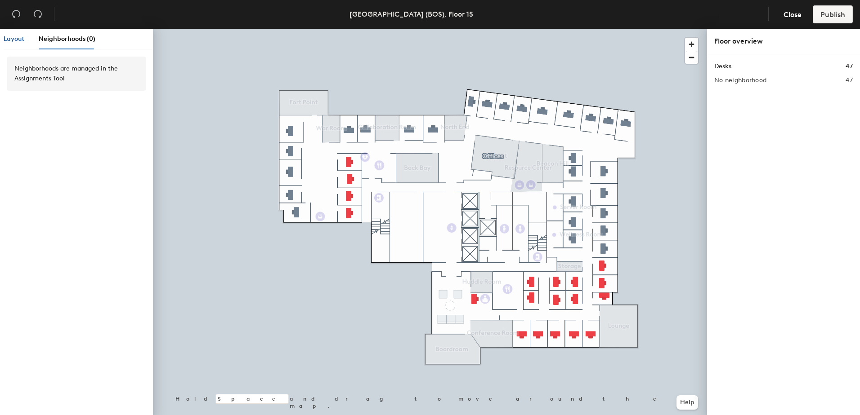
click at [19, 39] on span "Layout" at bounding box center [14, 39] width 21 height 8
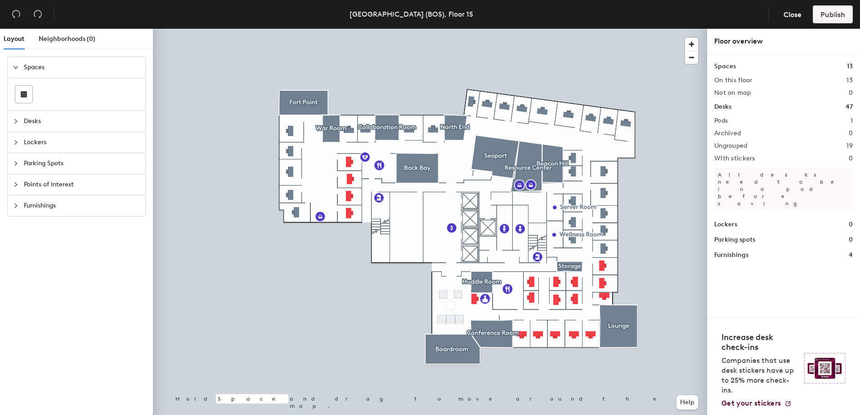
click at [665, 29] on div at bounding box center [430, 29] width 554 height 0
